Goal: Navigation & Orientation: Find specific page/section

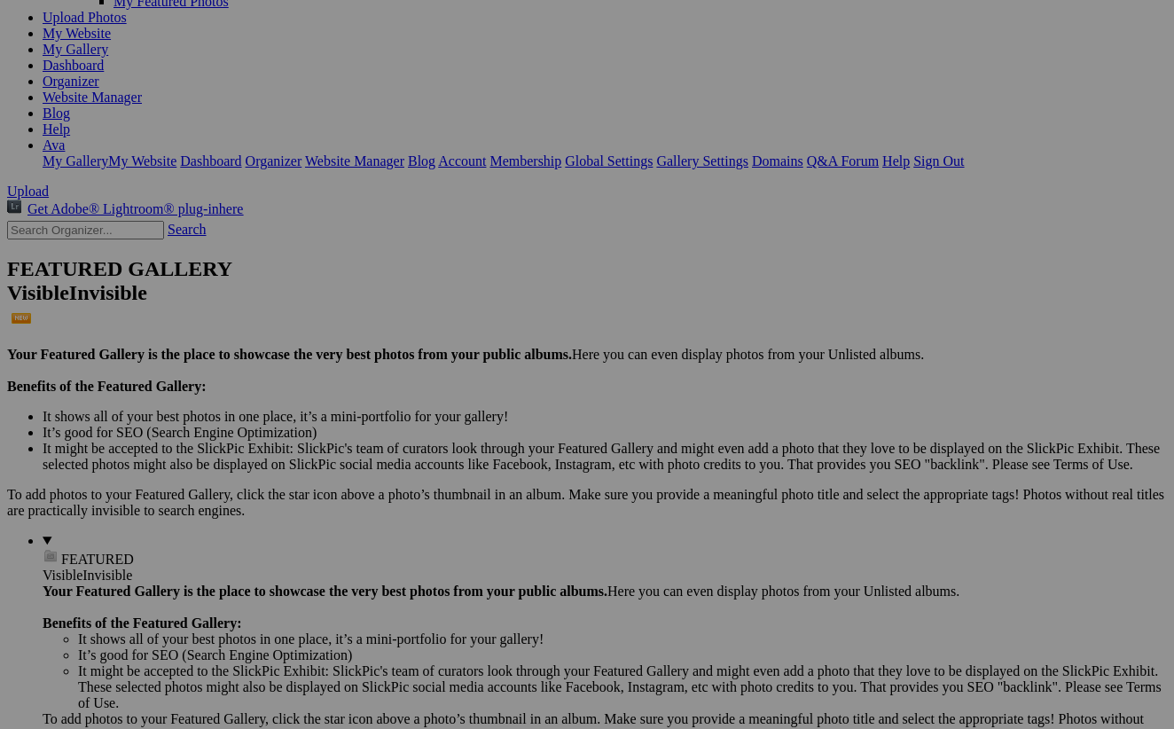
scroll to position [222, 0]
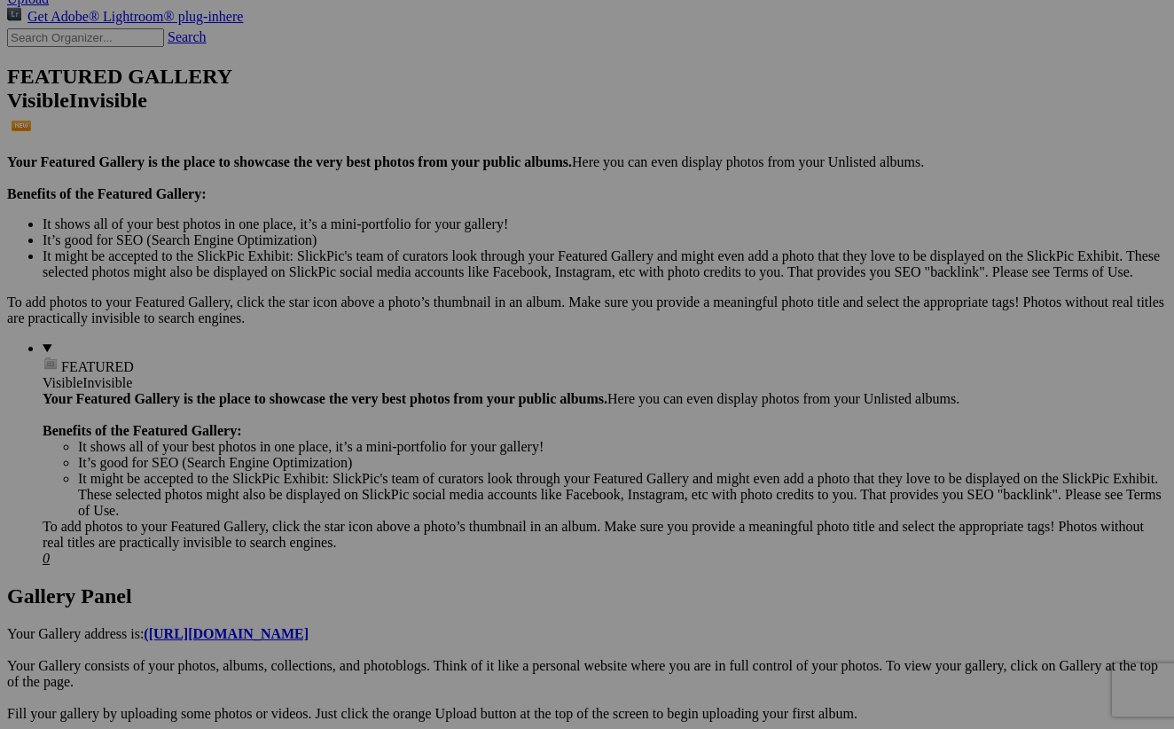
scroll to position [6, 0]
